Goal: Transaction & Acquisition: Purchase product/service

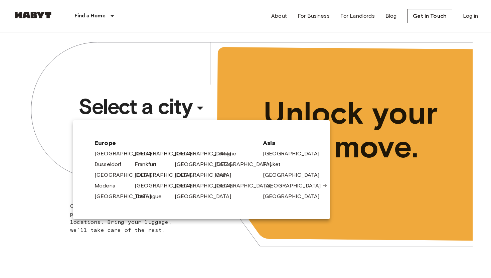
click at [276, 183] on link "[GEOGRAPHIC_DATA]" at bounding box center [296, 186] width 64 height 8
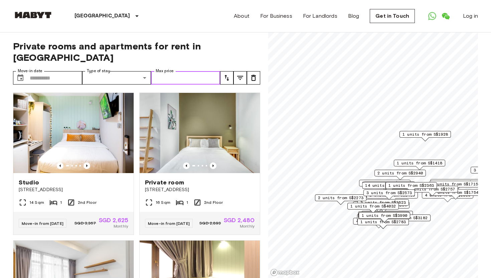
click at [185, 71] on input "Max price" at bounding box center [185, 77] width 69 height 13
type input "****"
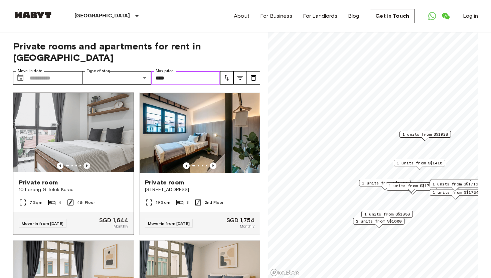
click at [87, 164] on icon "Previous image" at bounding box center [86, 165] width 1 height 3
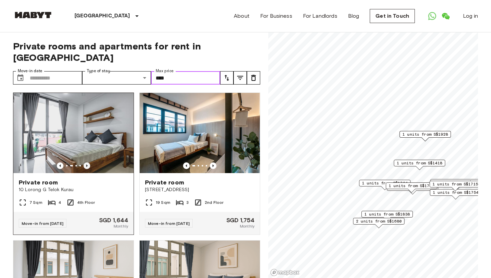
click at [87, 164] on icon "Previous image" at bounding box center [86, 165] width 1 height 3
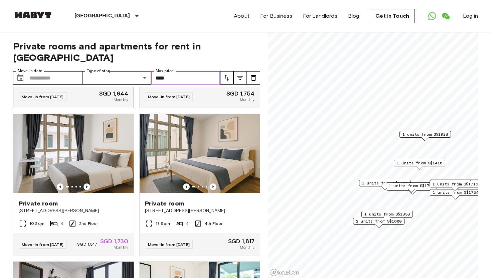
scroll to position [127, 0]
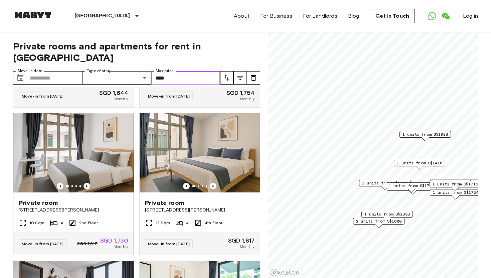
click at [88, 183] on icon "Previous image" at bounding box center [87, 186] width 7 height 7
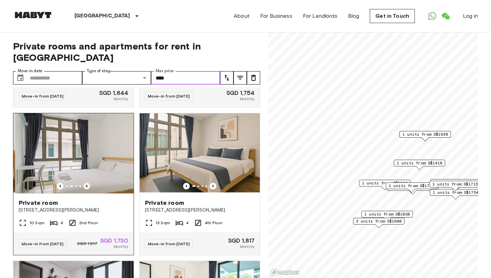
click at [88, 183] on icon "Previous image" at bounding box center [87, 186] width 7 height 7
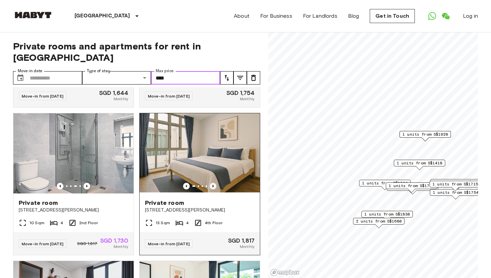
click at [215, 183] on icon "Previous image" at bounding box center [213, 186] width 7 height 7
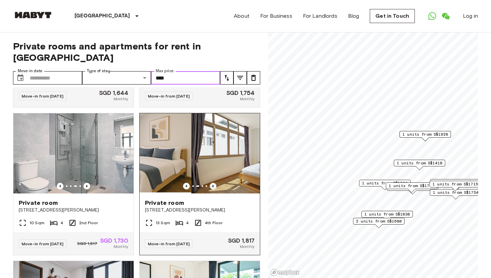
click at [215, 183] on icon "Previous image" at bounding box center [213, 186] width 7 height 7
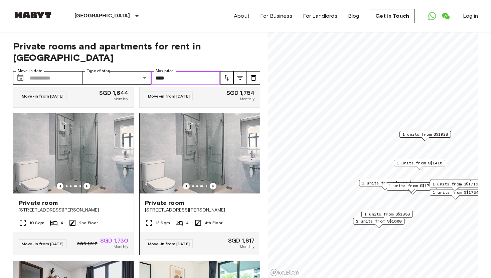
click at [186, 185] on icon "Previous image" at bounding box center [186, 186] width 1 height 3
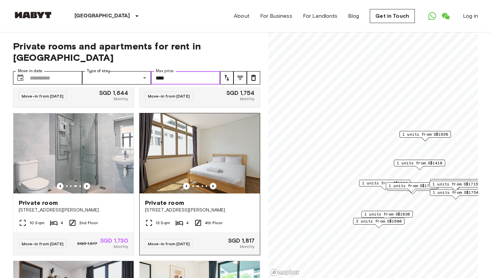
click at [213, 183] on icon "Previous image" at bounding box center [213, 186] width 7 height 7
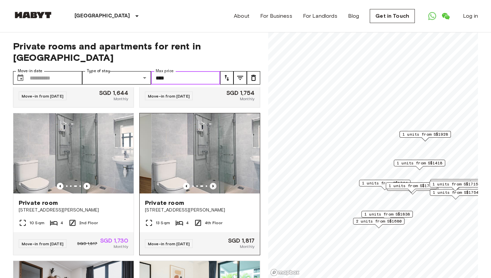
click at [213, 183] on icon "Previous image" at bounding box center [213, 186] width 7 height 7
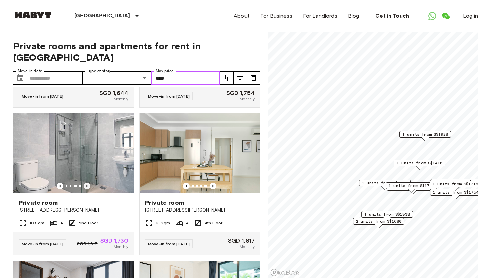
click at [86, 183] on icon "Previous image" at bounding box center [87, 186] width 7 height 7
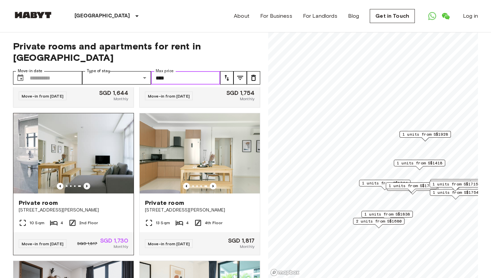
click at [86, 183] on icon "Previous image" at bounding box center [87, 186] width 7 height 7
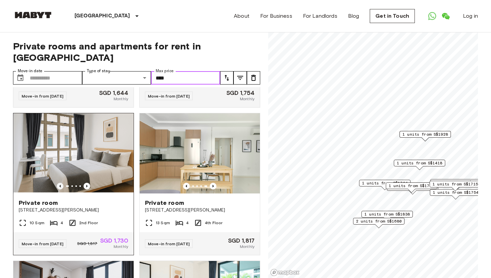
click at [57, 183] on icon "Previous image" at bounding box center [60, 186] width 7 height 7
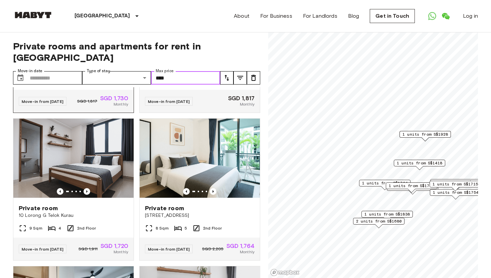
scroll to position [269, 0]
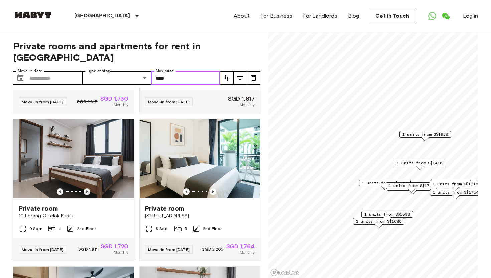
click at [86, 191] on icon "Previous image" at bounding box center [86, 192] width 1 height 3
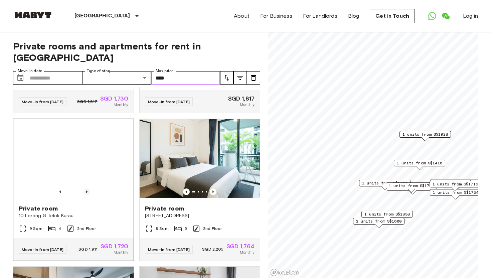
click at [87, 189] on icon "Previous image" at bounding box center [87, 192] width 7 height 7
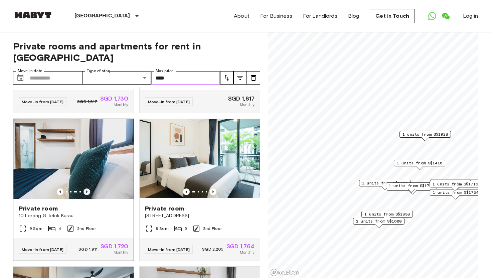
click at [87, 189] on icon "Previous image" at bounding box center [87, 192] width 7 height 7
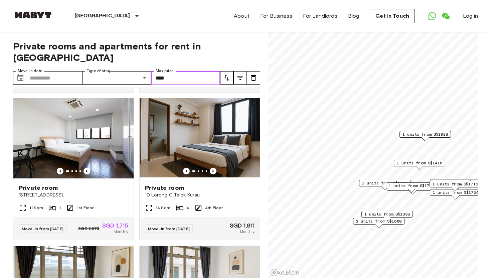
scroll to position [1187, 0]
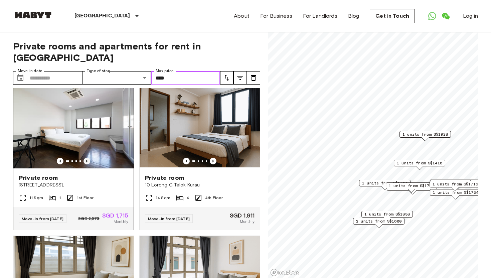
click at [86, 158] on icon "Previous image" at bounding box center [87, 161] width 7 height 7
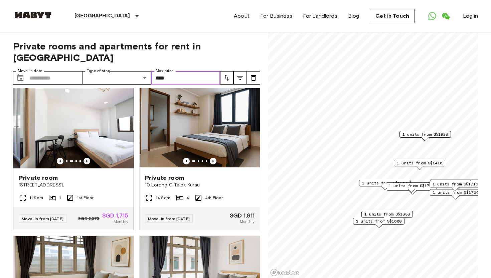
click at [86, 158] on icon "Previous image" at bounding box center [87, 161] width 7 height 7
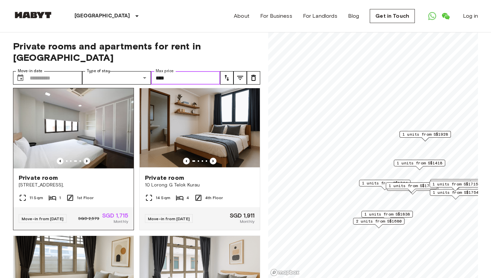
click at [88, 158] on icon "Previous image" at bounding box center [87, 161] width 7 height 7
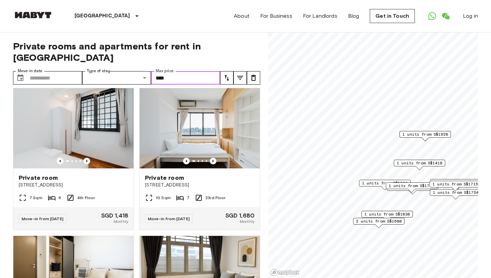
scroll to position [1483, 0]
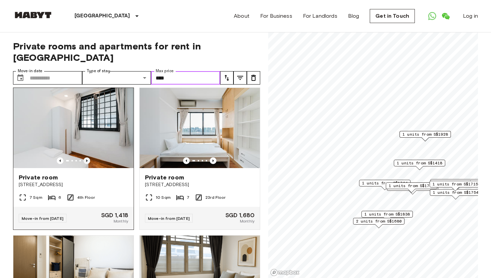
click at [86, 157] on icon "Previous image" at bounding box center [87, 160] width 7 height 7
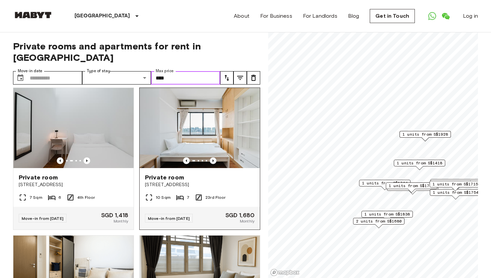
click at [214, 157] on icon "Previous image" at bounding box center [213, 160] width 7 height 7
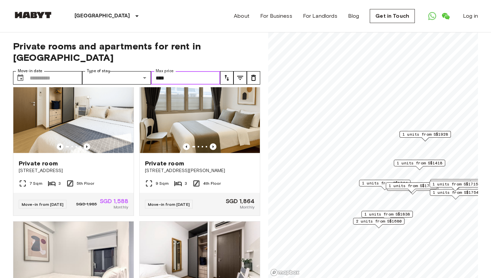
scroll to position [1644, 0]
click at [87, 144] on icon "Previous image" at bounding box center [87, 147] width 7 height 7
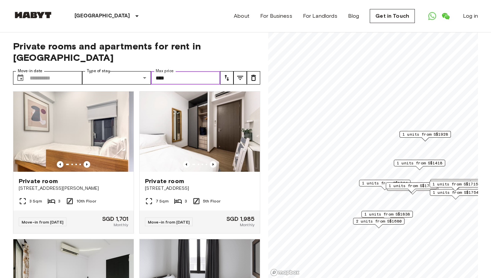
scroll to position [1775, 0]
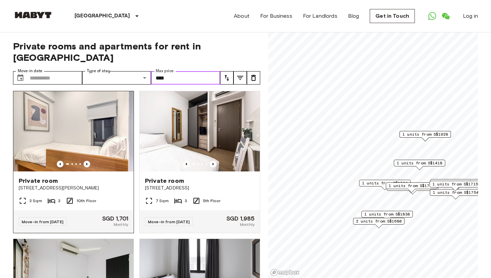
click at [86, 161] on icon "Previous image" at bounding box center [87, 164] width 7 height 7
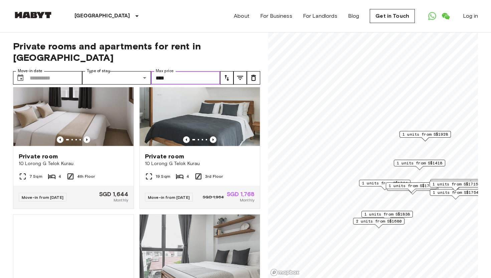
scroll to position [2095, 0]
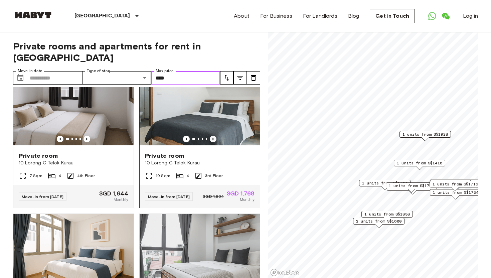
click at [214, 136] on icon "Previous image" at bounding box center [213, 139] width 7 height 7
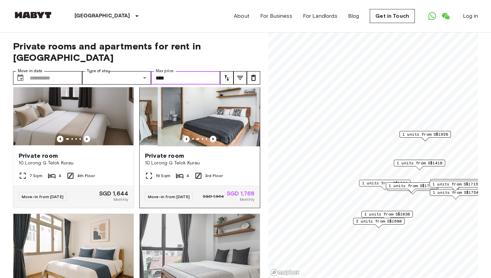
click at [214, 136] on icon "Previous image" at bounding box center [213, 139] width 7 height 7
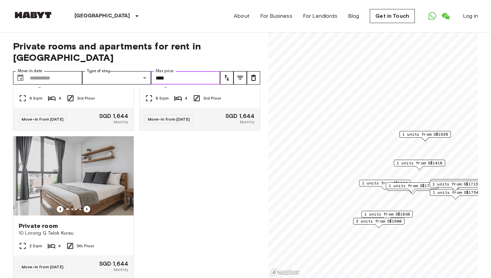
scroll to position [2475, 0]
